Goal: Participate in discussion: Engage in conversation with other users on a specific topic

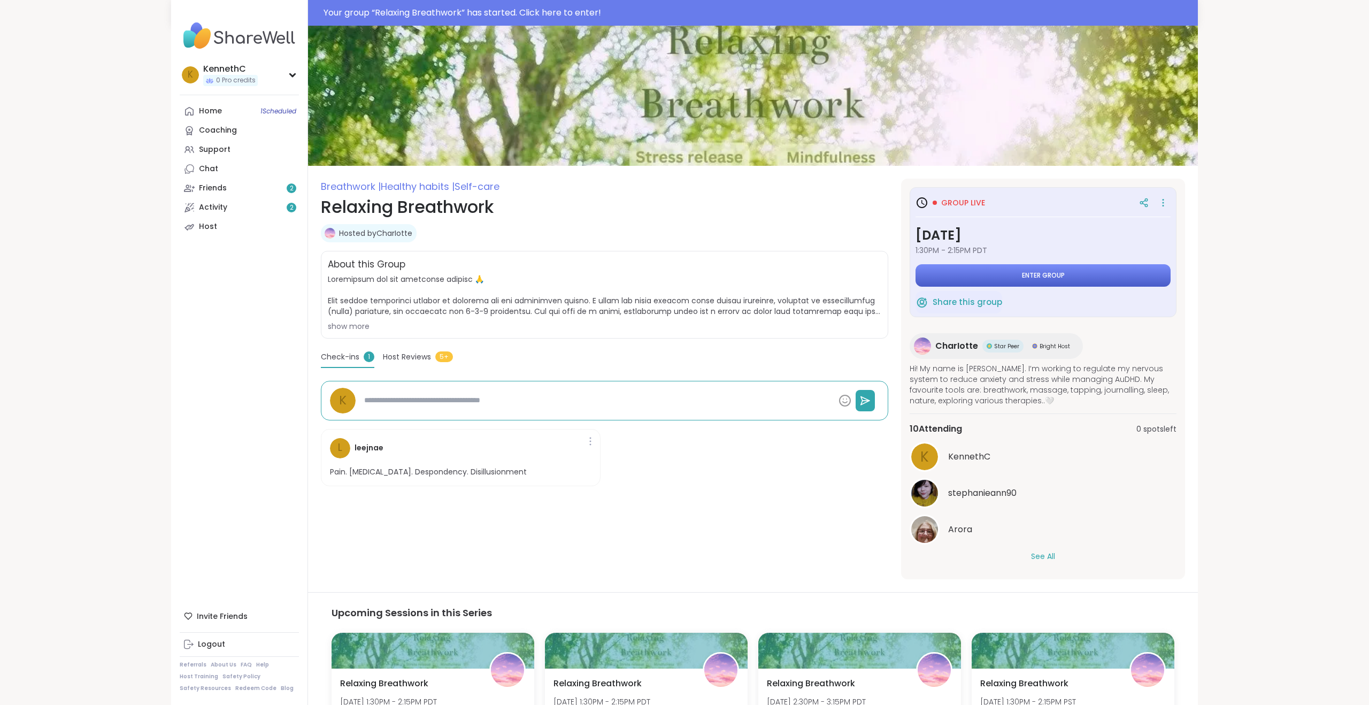
click at [1038, 279] on span "Enter group" at bounding box center [1043, 275] width 43 height 9
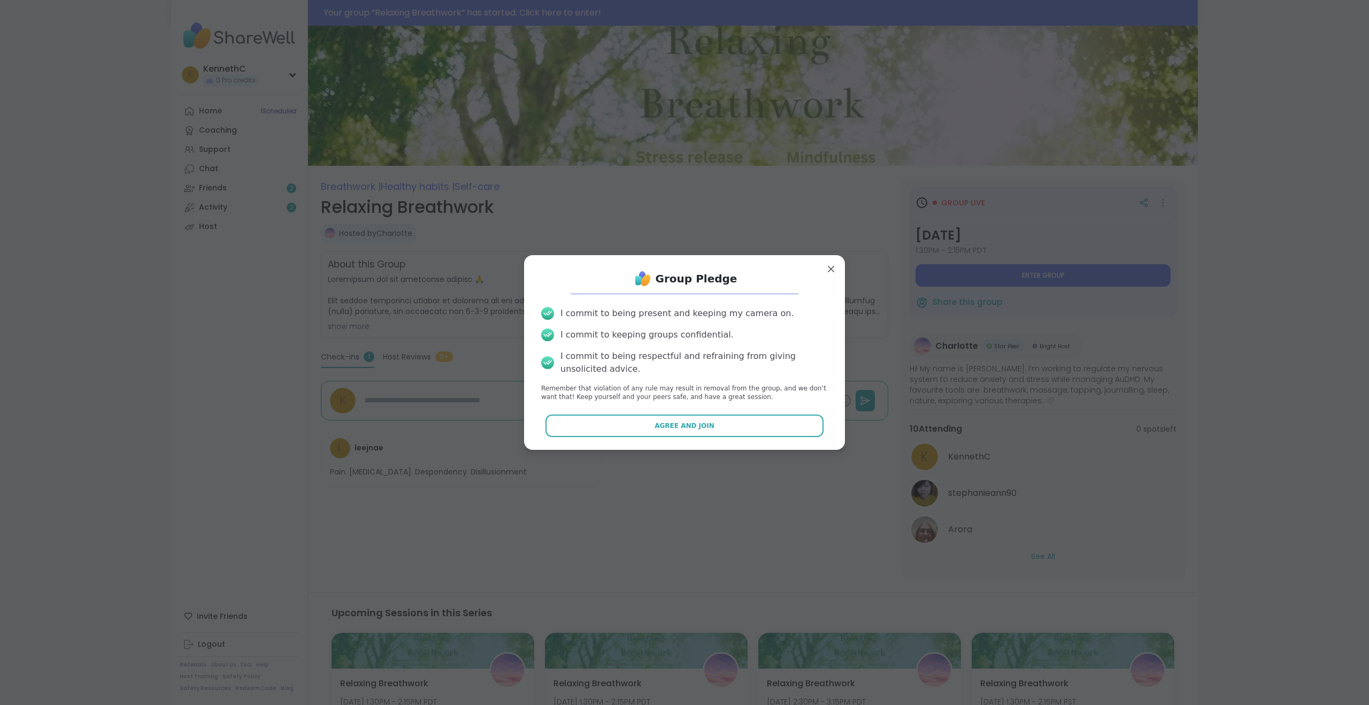
click at [714, 423] on button "Agree and Join" at bounding box center [685, 425] width 279 height 22
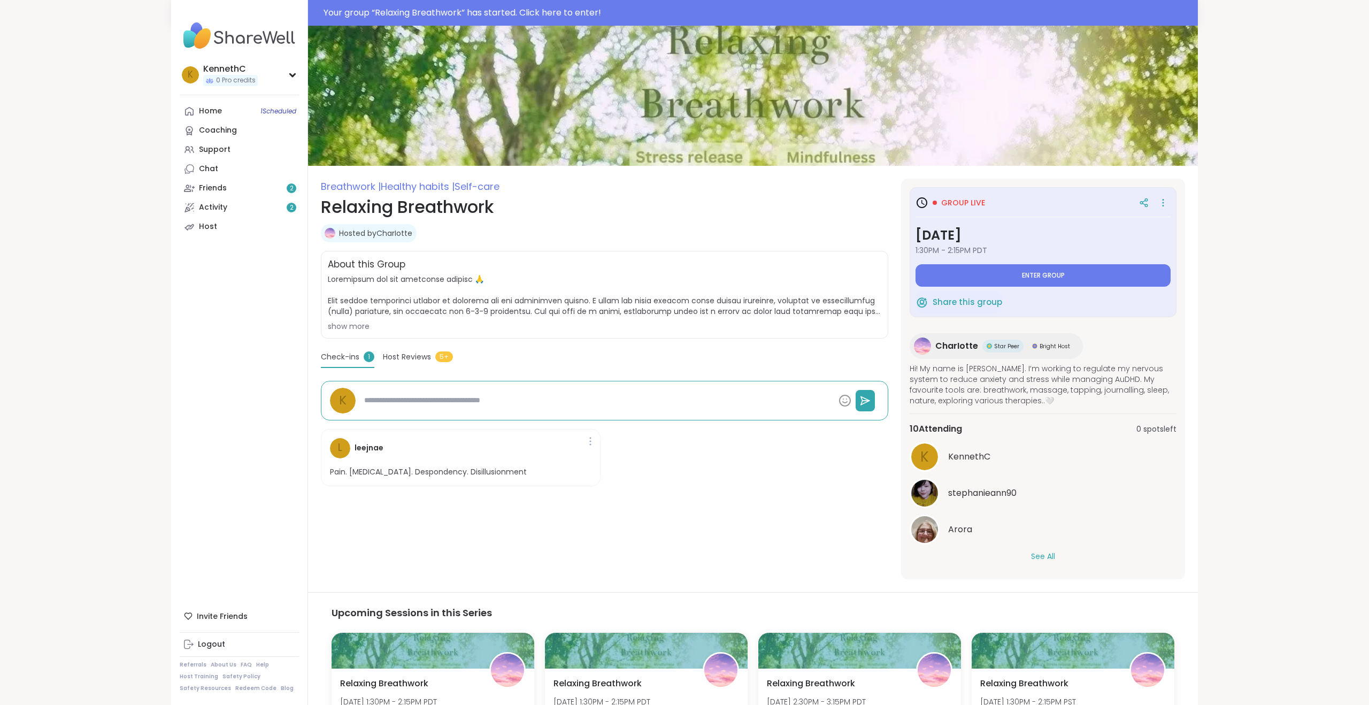
type textarea "*"
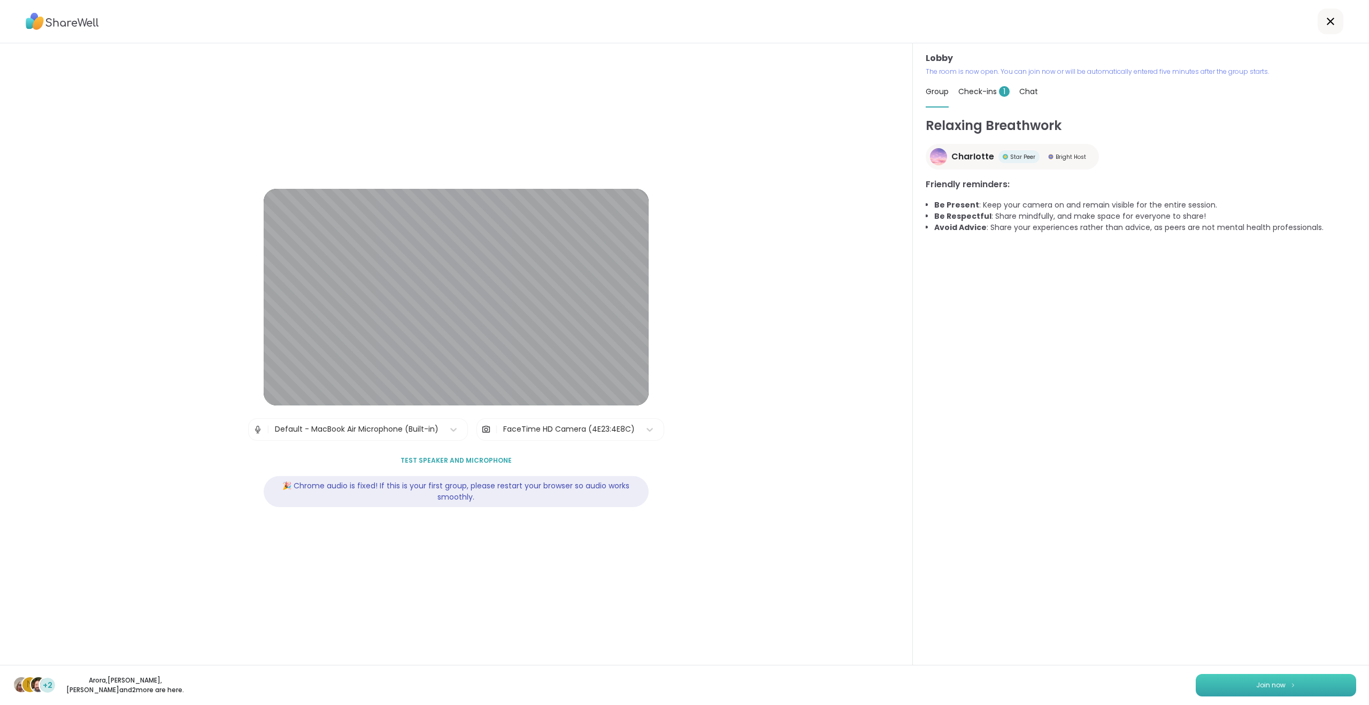
click at [1238, 679] on button "Join now" at bounding box center [1276, 685] width 160 height 22
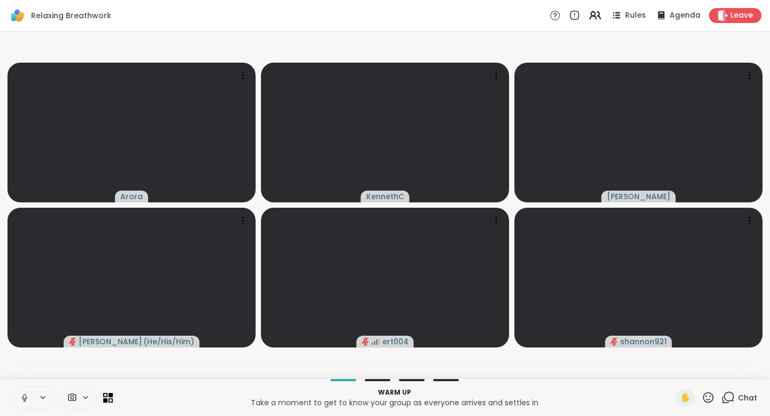
click at [85, 397] on icon at bounding box center [85, 397] width 4 height 2
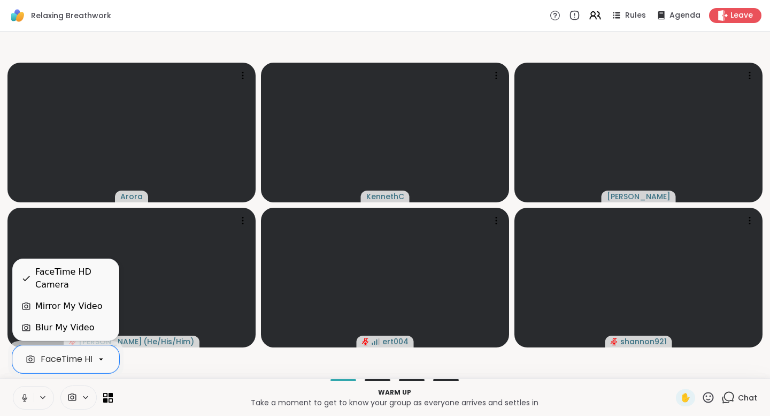
click at [96, 359] on icon at bounding box center [101, 359] width 10 height 10
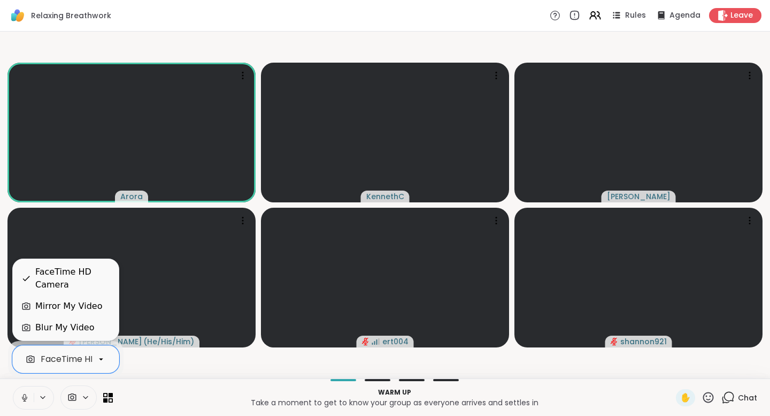
click at [30, 396] on button at bounding box center [23, 397] width 20 height 22
click at [44, 393] on icon at bounding box center [43, 397] width 9 height 9
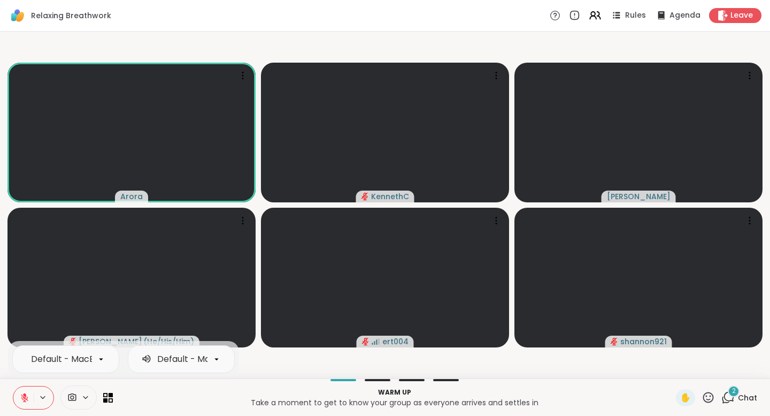
click at [33, 396] on button at bounding box center [23, 397] width 20 height 22
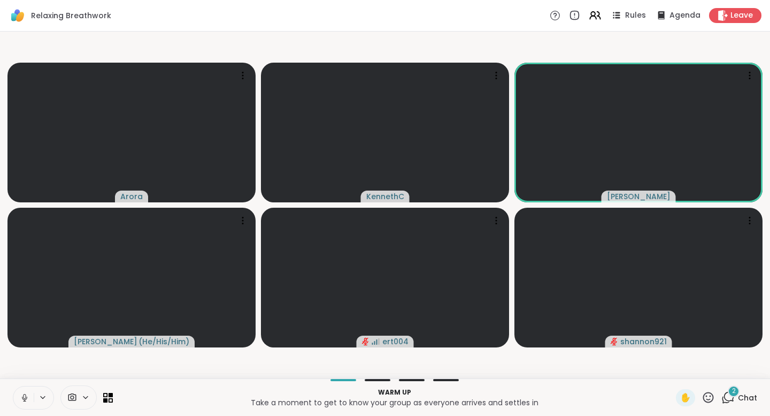
click at [730, 393] on div "2" at bounding box center [734, 391] width 12 height 12
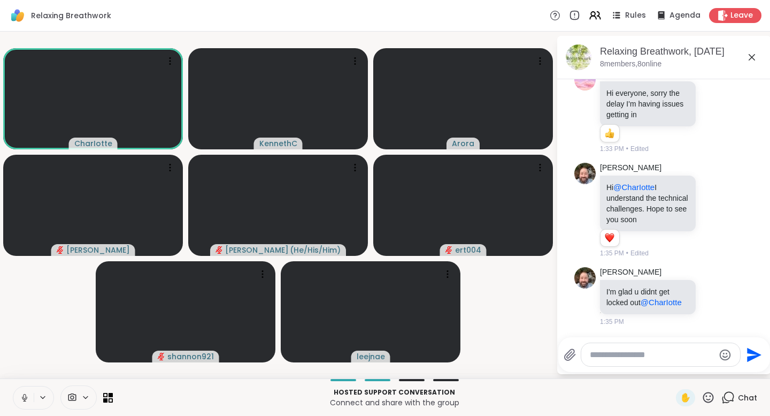
scroll to position [40, 0]
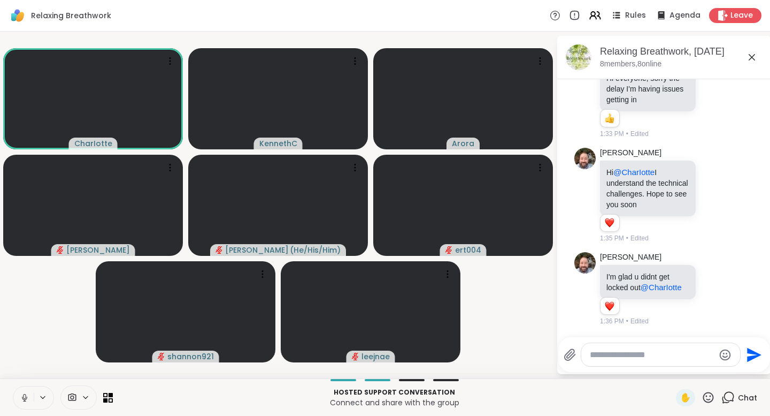
click at [40, 399] on icon at bounding box center [43, 397] width 9 height 9
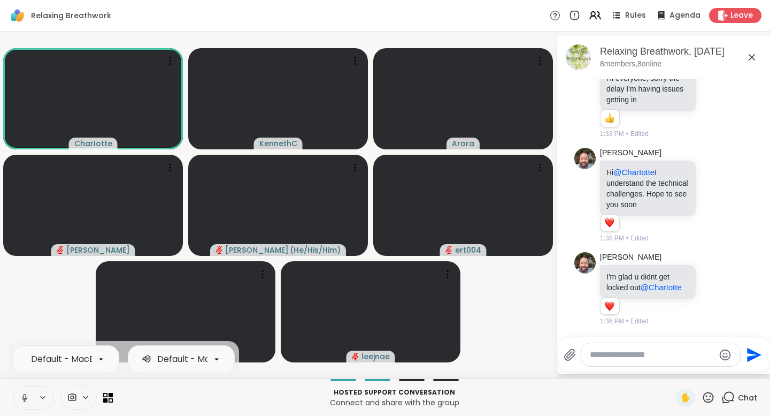
click at [27, 399] on icon at bounding box center [25, 398] width 10 height 10
click at [25, 398] on icon at bounding box center [25, 398] width 10 height 10
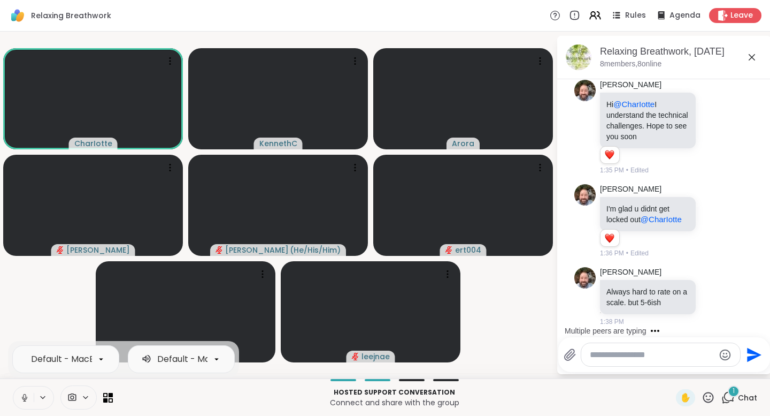
scroll to position [165, 0]
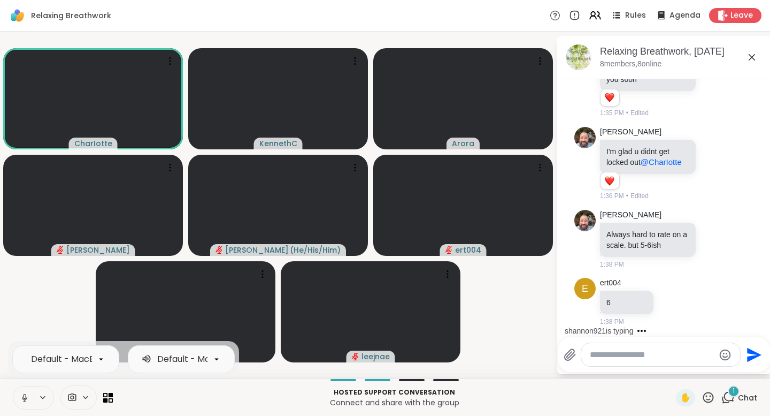
click at [599, 358] on textarea "Type your message" at bounding box center [652, 354] width 125 height 11
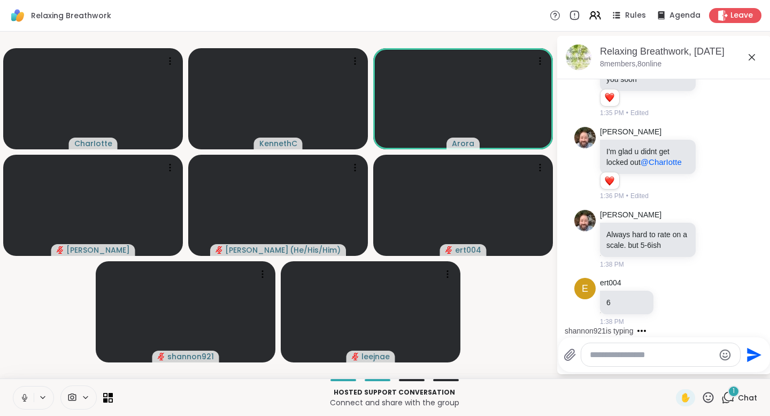
type textarea "*"
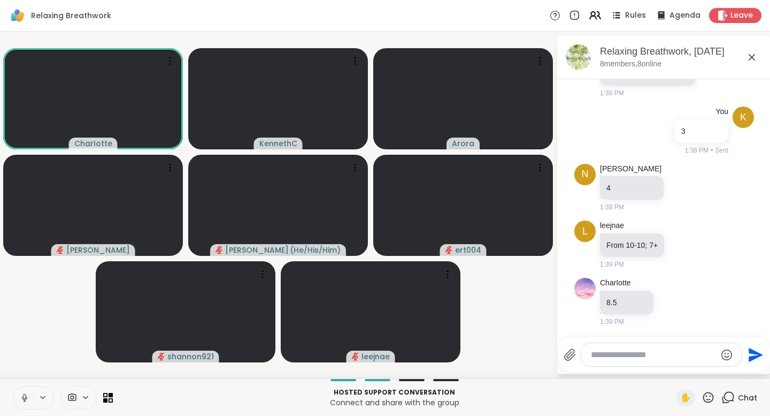
scroll to position [582, 0]
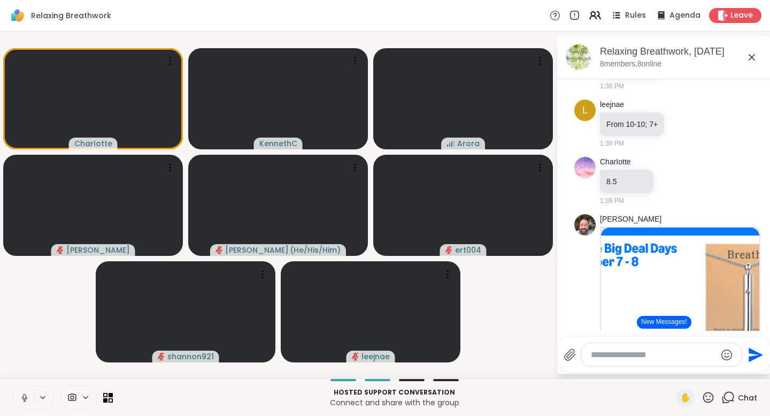
click at [753, 58] on icon at bounding box center [752, 57] width 6 height 6
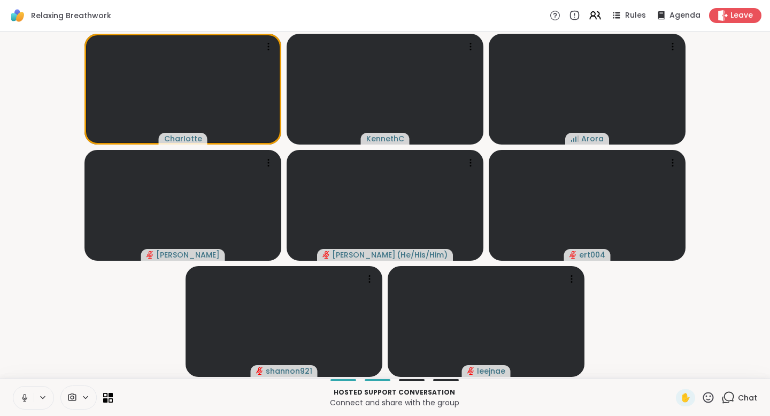
click at [726, 400] on icon at bounding box center [727, 396] width 13 height 13
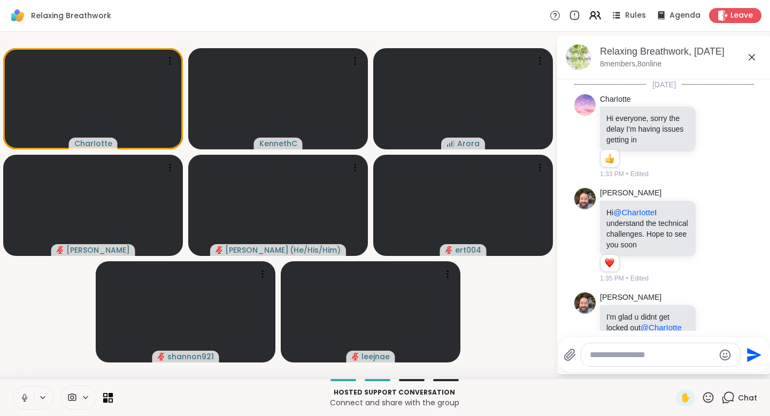
scroll to position [1427, 0]
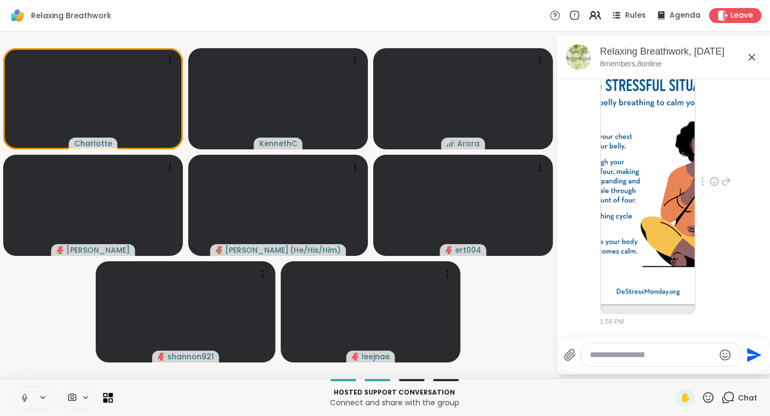
click at [643, 170] on img at bounding box center [648, 177] width 94 height 255
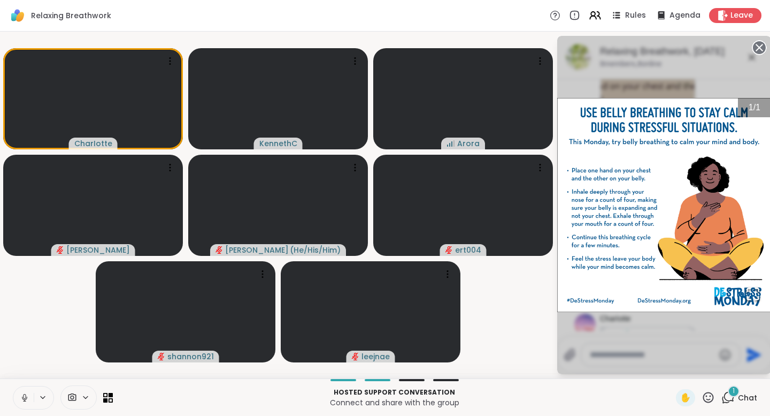
scroll to position [2002, 0]
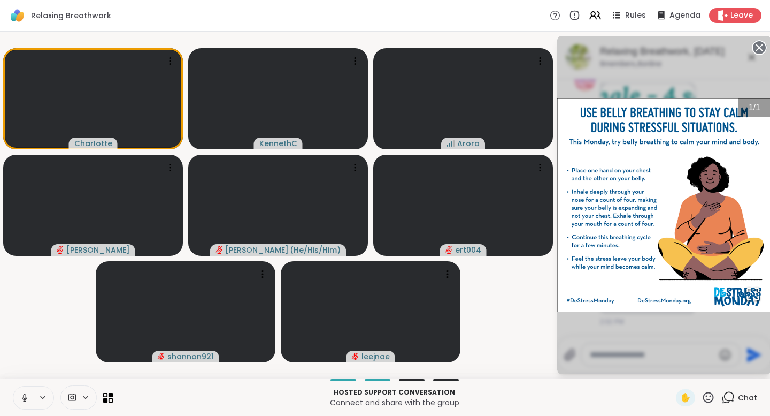
click at [633, 193] on img "Go to Slide 1" at bounding box center [664, 205] width 214 height 214
click at [757, 42] on circle at bounding box center [759, 47] width 13 height 13
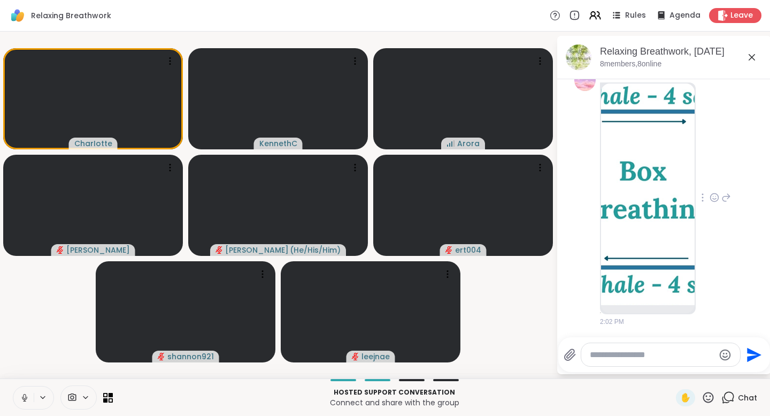
click at [634, 179] on img at bounding box center [648, 193] width 94 height 221
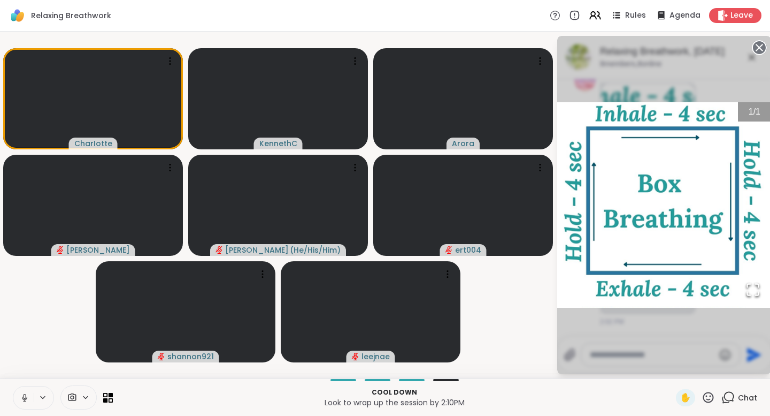
click at [27, 399] on icon at bounding box center [25, 398] width 10 height 10
click at [760, 47] on icon at bounding box center [759, 47] width 15 height 15
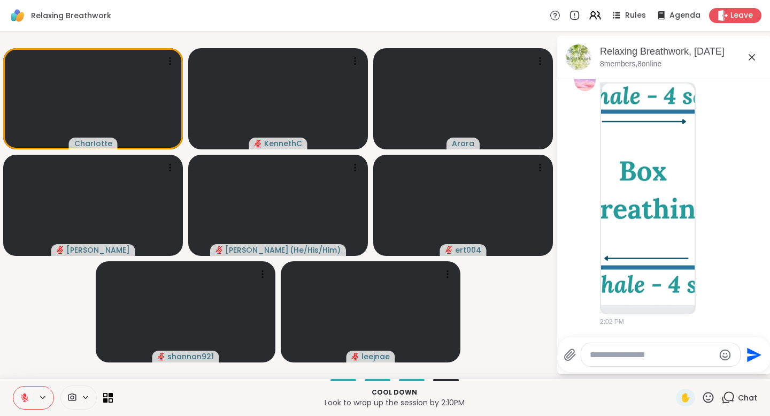
click at [638, 353] on textarea "Type your message" at bounding box center [652, 354] width 125 height 11
type textarea "******"
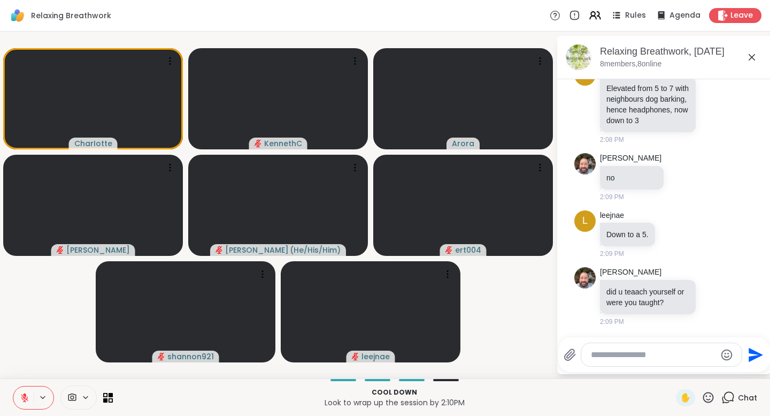
scroll to position [2615, 0]
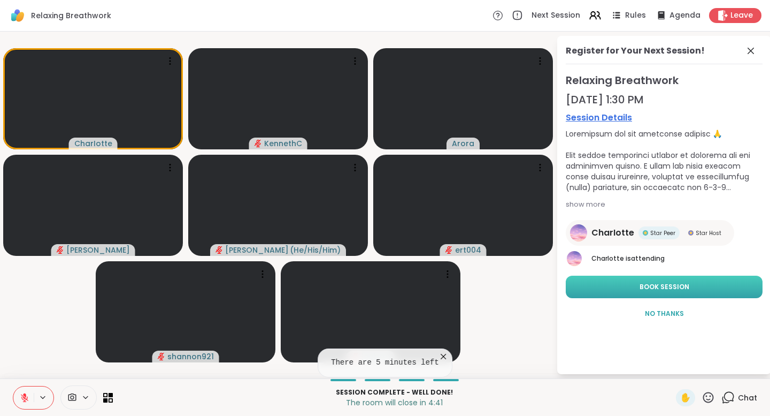
click at [656, 288] on span "Book Session" at bounding box center [665, 287] width 50 height 10
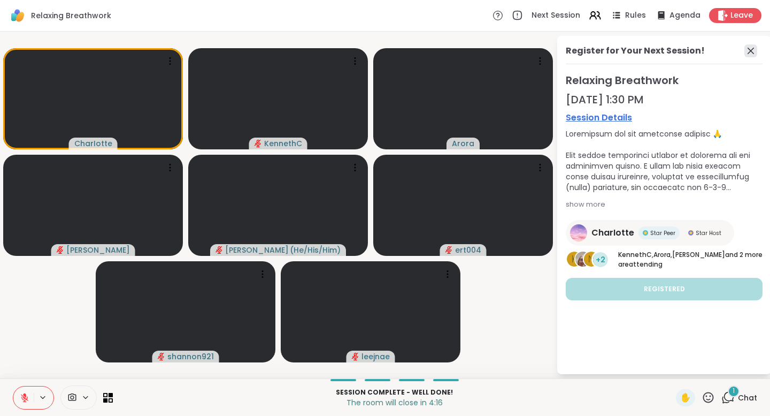
click at [748, 52] on icon at bounding box center [751, 51] width 6 height 6
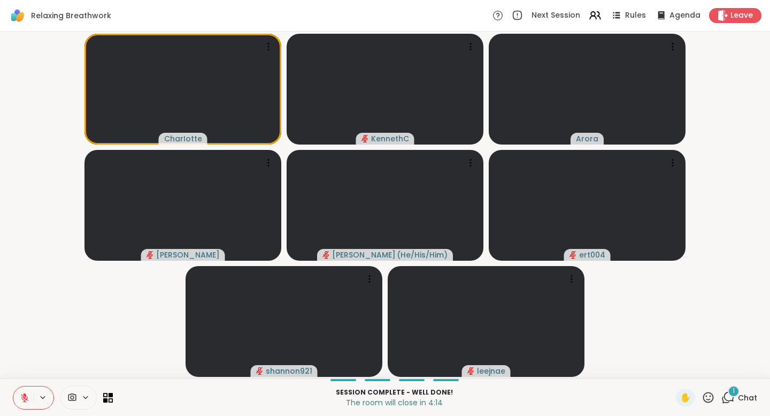
click at [728, 395] on icon at bounding box center [727, 396] width 13 height 13
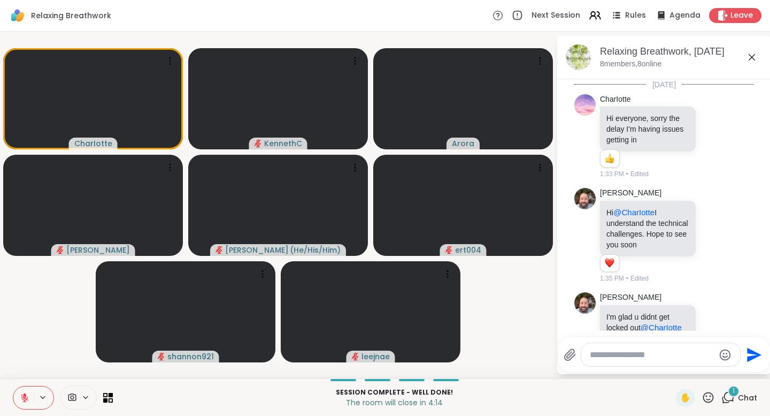
scroll to position [2921, 0]
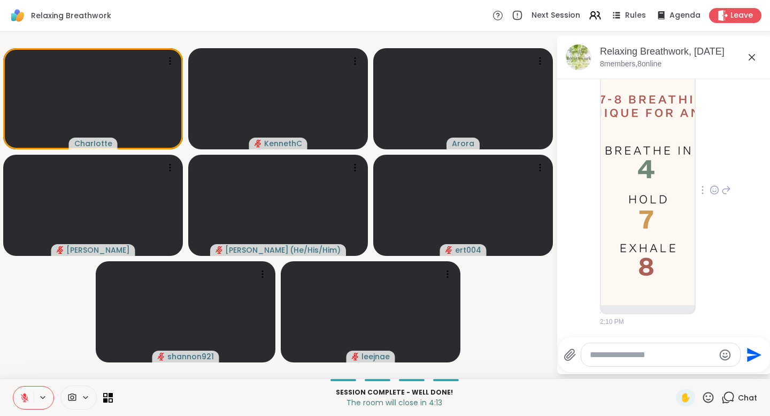
click at [634, 156] on img at bounding box center [648, 186] width 94 height 236
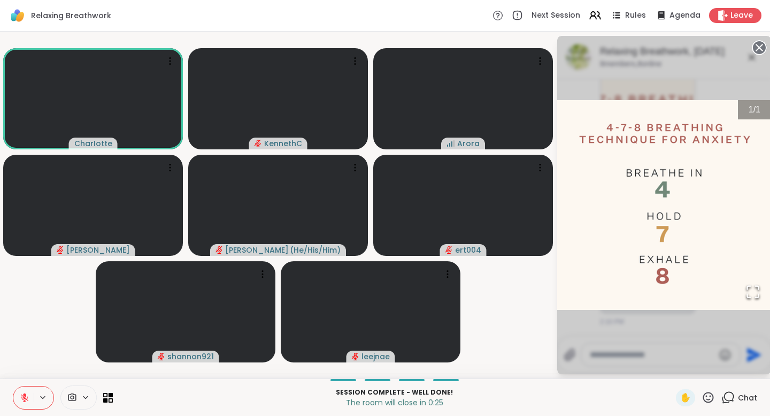
click at [763, 43] on circle at bounding box center [759, 47] width 13 height 13
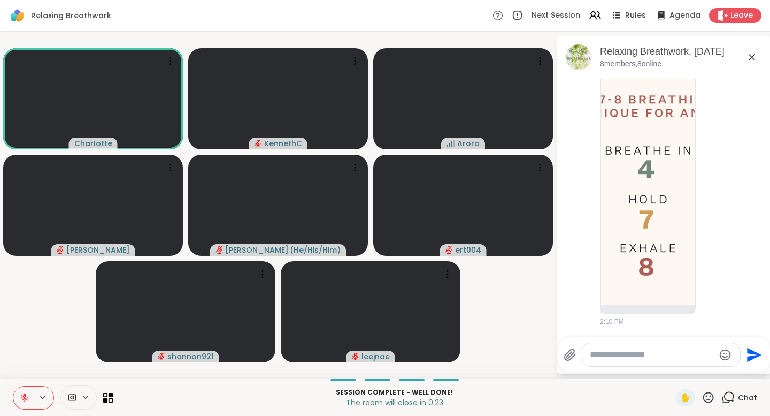
click at [654, 357] on textarea "Type your message" at bounding box center [652, 354] width 125 height 11
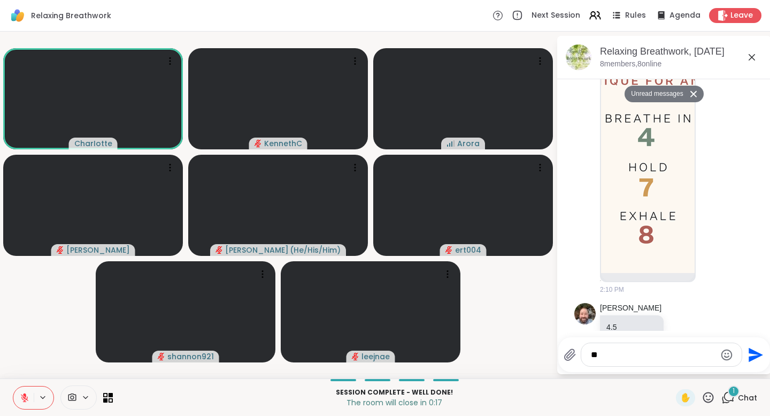
scroll to position [2953, 0]
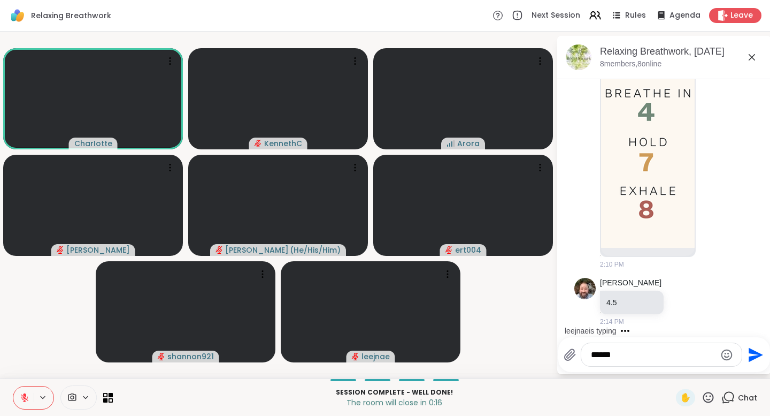
type textarea "*******"
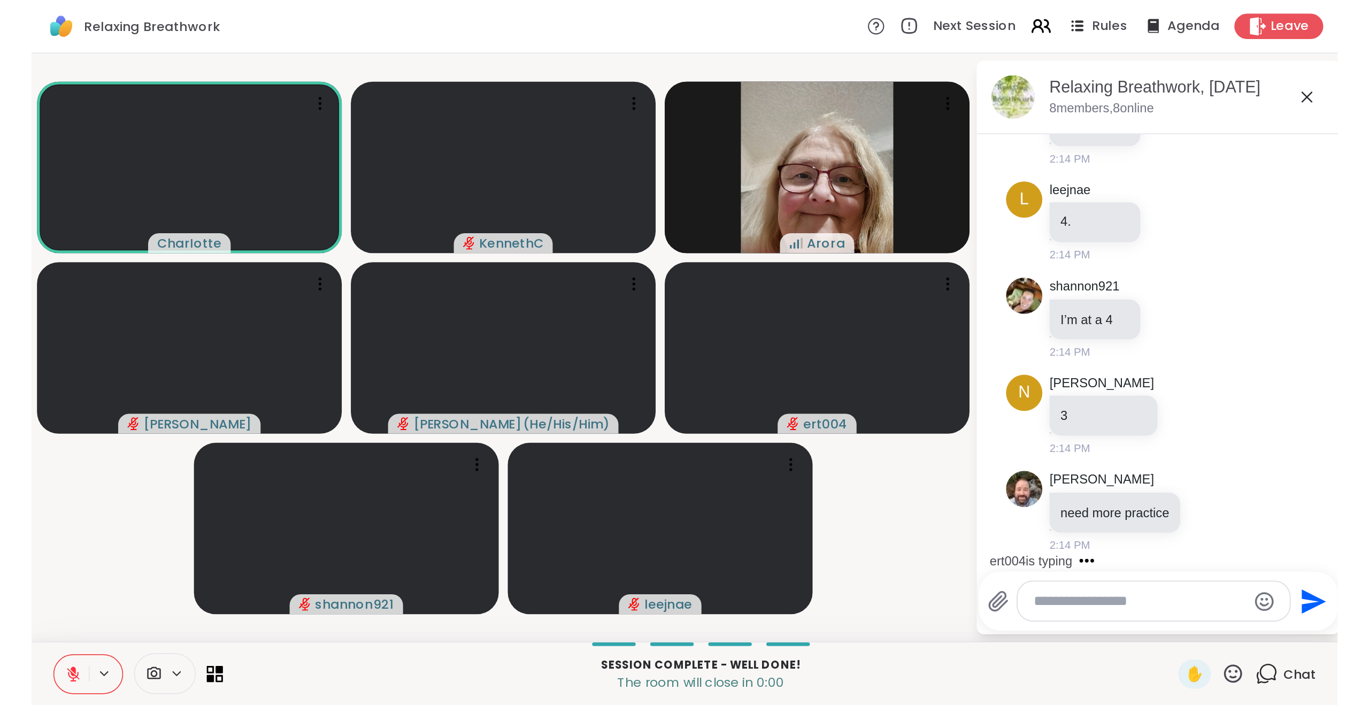
scroll to position [3373, 0]
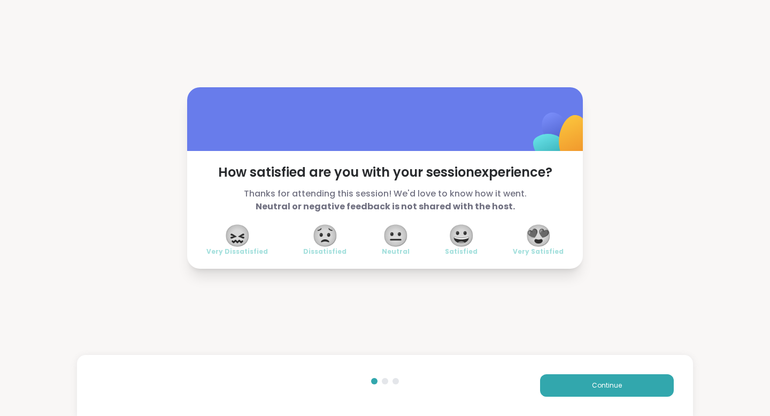
click at [539, 231] on span "😍" at bounding box center [538, 235] width 27 height 19
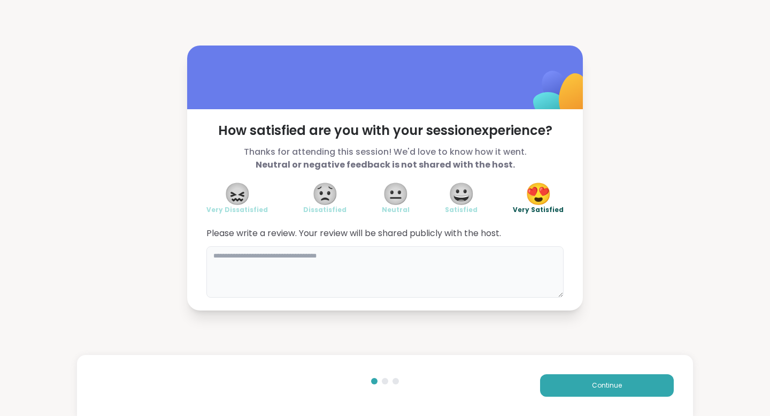
click at [408, 267] on textarea at bounding box center [384, 271] width 357 height 51
click at [585, 381] on button "Continue" at bounding box center [607, 385] width 134 height 22
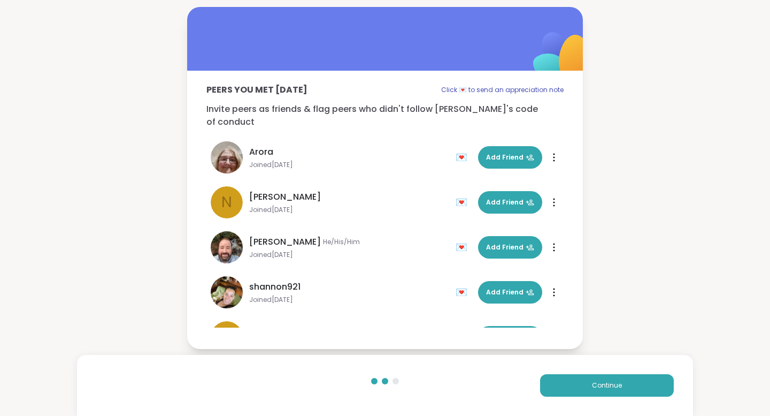
click at [126, 105] on div "Peers you met [DATE] Click 💌 to send an appreciation note Invite peers as frien…" at bounding box center [385, 178] width 770 height 356
